Goal: Task Accomplishment & Management: Use online tool/utility

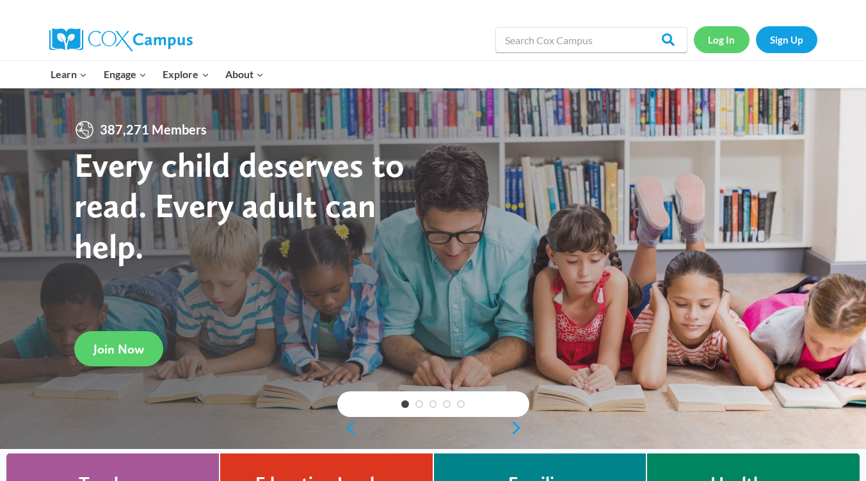
click at [723, 40] on link "Log In" at bounding box center [722, 39] width 56 height 26
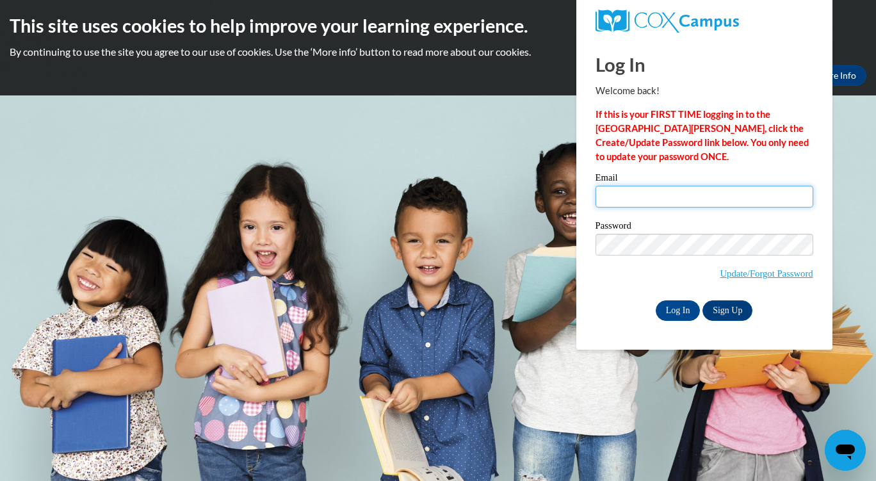
click at [688, 193] on input "Email" at bounding box center [705, 197] width 218 height 22
type input "LitishaHutchinson@gmail.com"
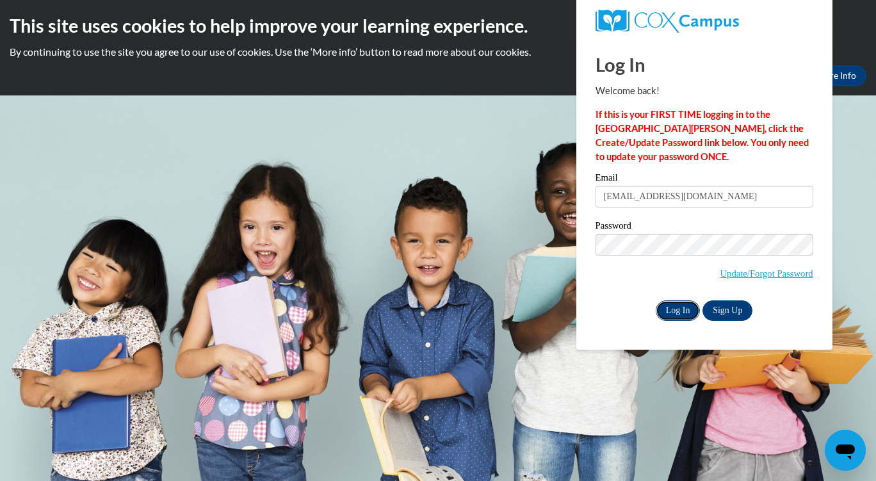
click at [673, 304] on input "Log In" at bounding box center [678, 310] width 45 height 20
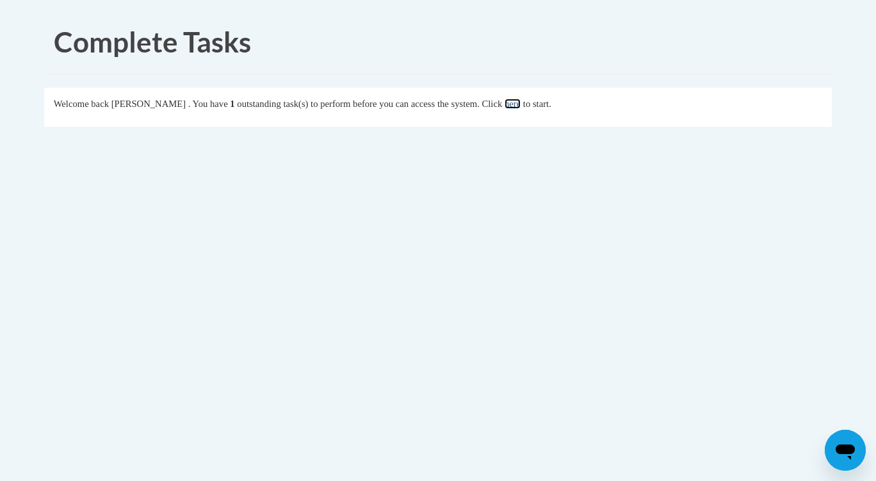
click at [521, 102] on link "here" at bounding box center [513, 104] width 16 height 10
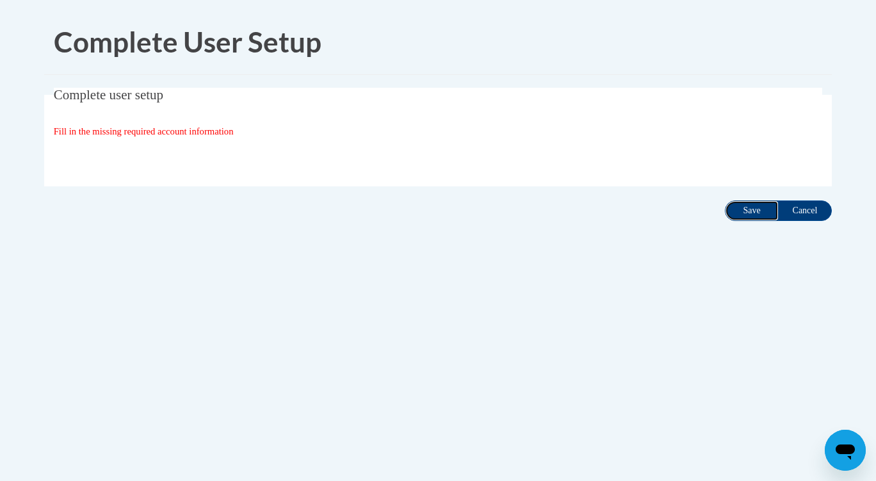
click at [754, 214] on input "Save" at bounding box center [752, 210] width 54 height 20
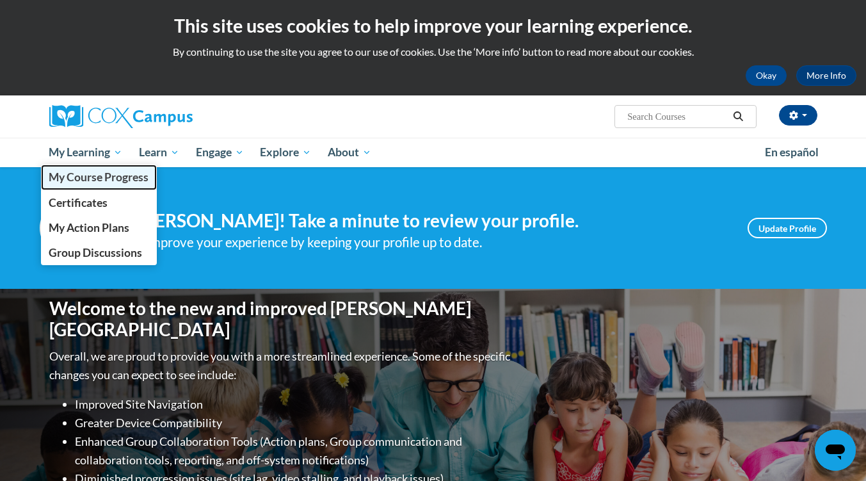
click at [102, 174] on span "My Course Progress" at bounding box center [99, 176] width 100 height 13
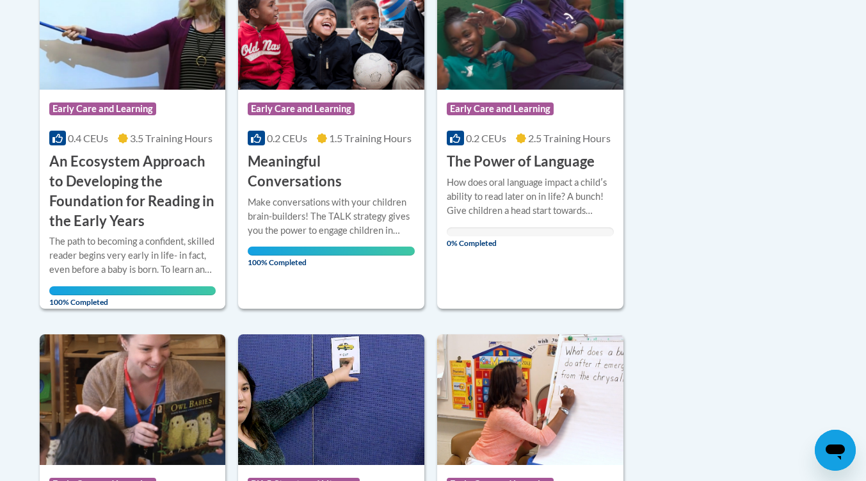
scroll to position [380, 0]
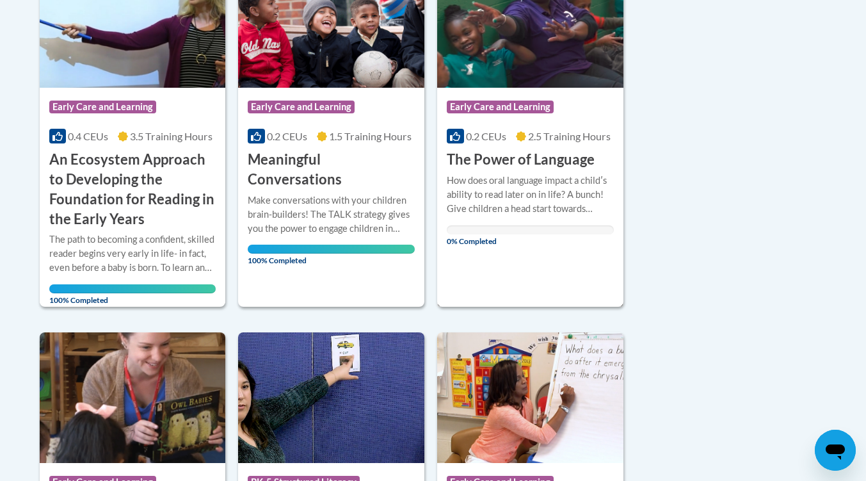
click at [543, 225] on div "How does oral language impact a childʹs ability to read later on in life? A bun…" at bounding box center [530, 204] width 167 height 61
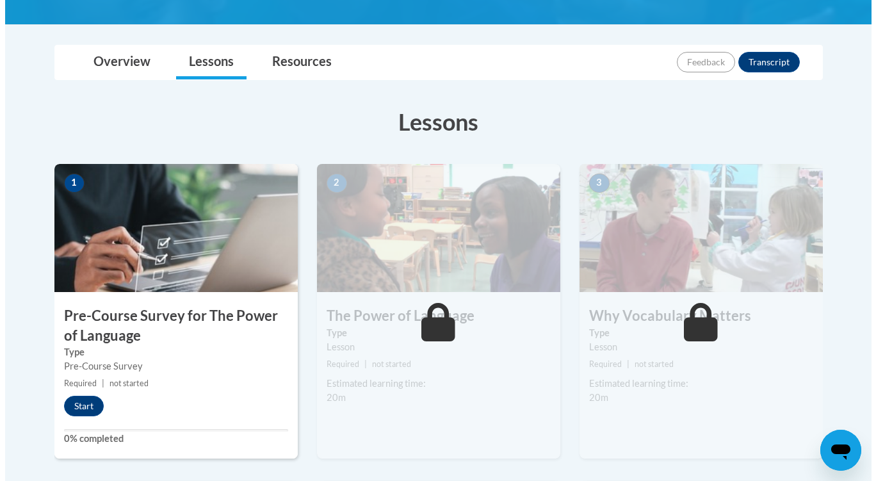
scroll to position [272, 0]
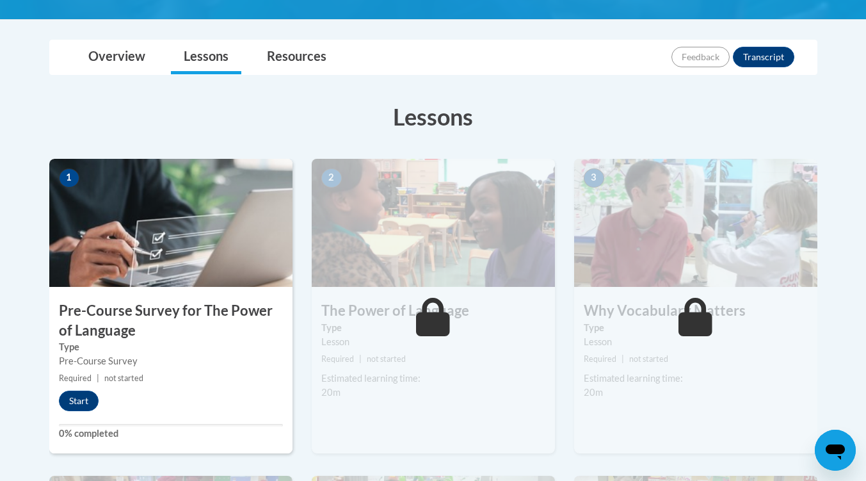
click at [183, 259] on img at bounding box center [170, 223] width 243 height 128
click at [79, 398] on button "Start" at bounding box center [79, 401] width 40 height 20
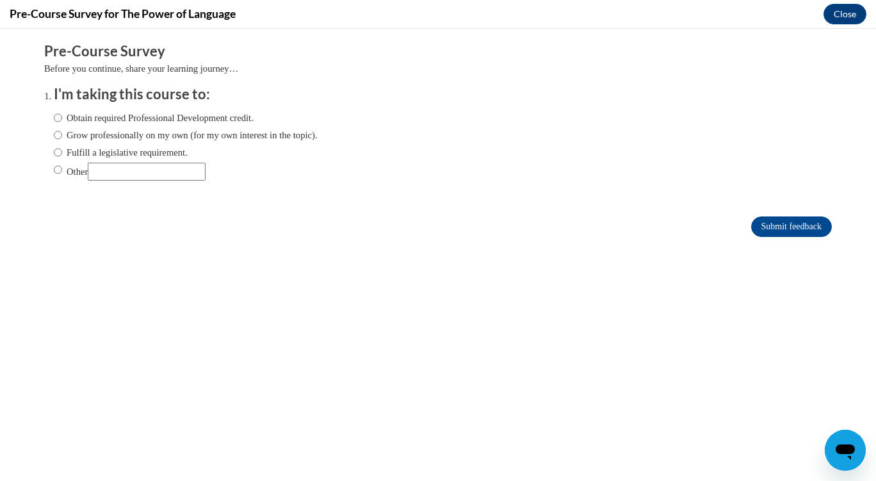
scroll to position [0, 0]
click at [54, 116] on input "Obtain required Professional Development credit." at bounding box center [58, 118] width 8 height 14
radio input "true"
click at [770, 227] on input "Submit feedback" at bounding box center [791, 226] width 81 height 20
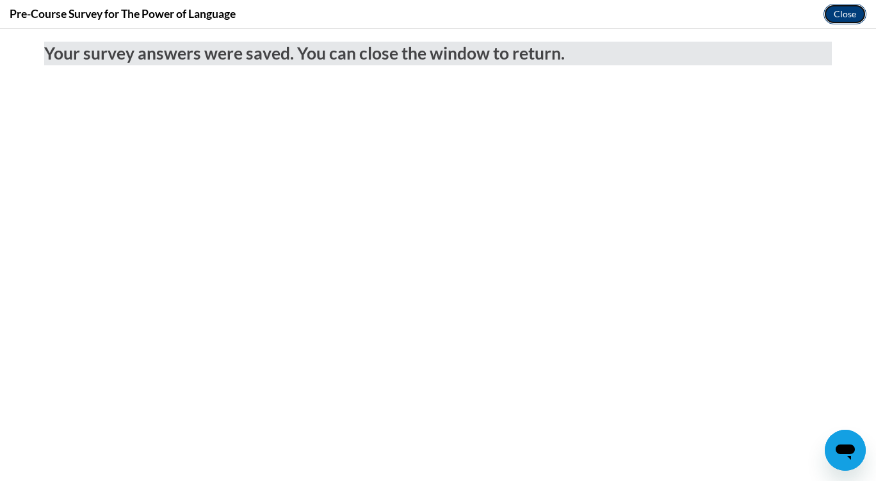
click at [835, 16] on button "Close" at bounding box center [845, 14] width 43 height 20
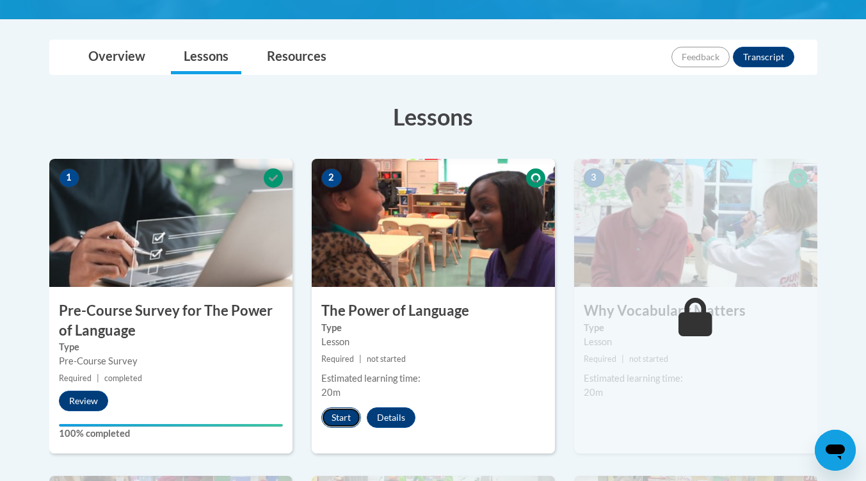
click at [344, 419] on button "Start" at bounding box center [341, 417] width 40 height 20
